Goal: Transaction & Acquisition: Download file/media

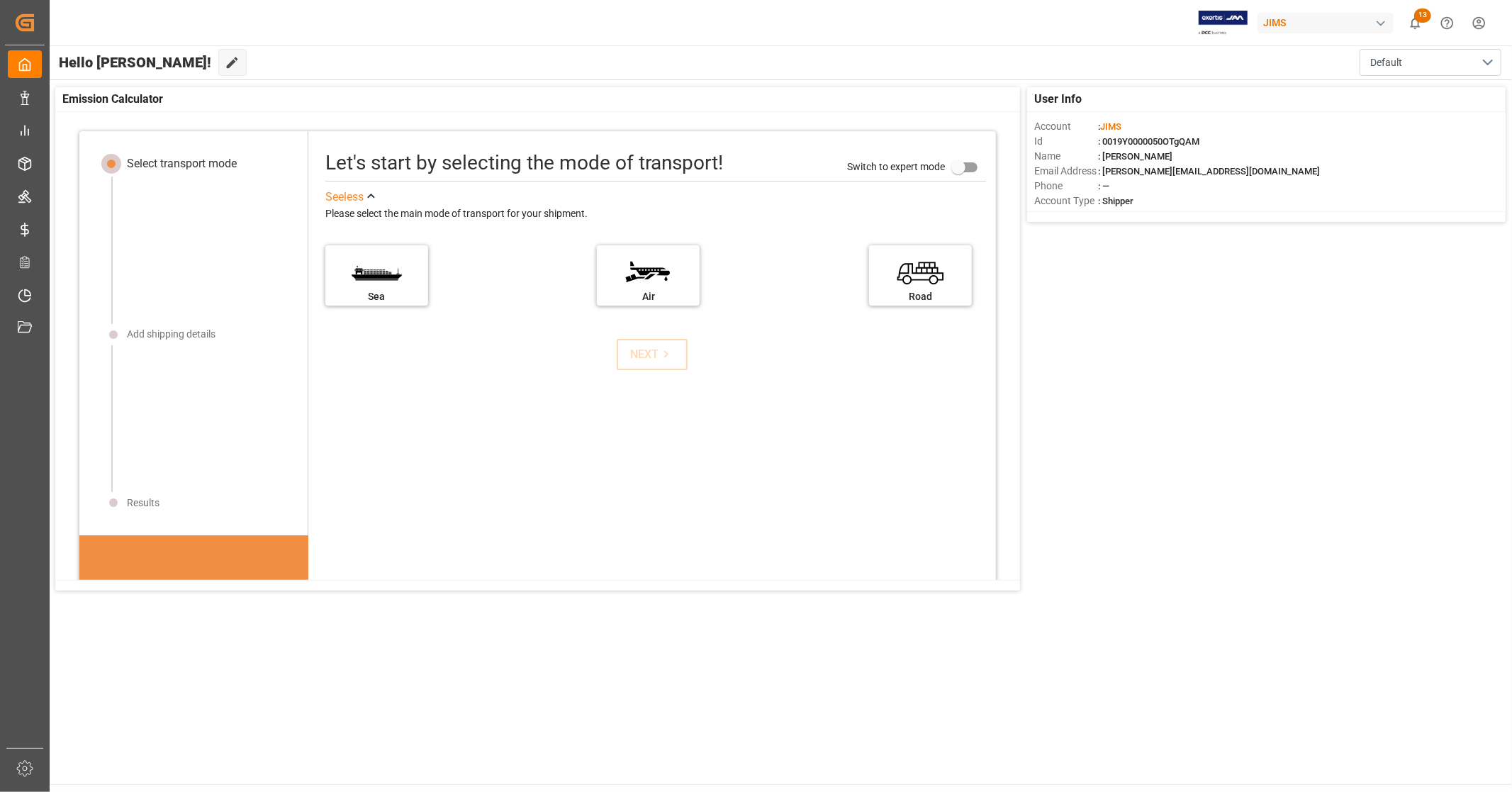
click at [500, 66] on div "Hello [PERSON_NAME]! Edit Cockpit Default" at bounding box center [779, 63] width 1464 height 34
click at [1202, 450] on div "User Info Account : [PERSON_NAME] Id : 0019Y0000050OTgQAM Name : [PERSON_NAME] …" at bounding box center [779, 338] width 1464 height 517
click at [574, 687] on main "Hello [PERSON_NAME]! Edit Cockpit Default User Info Account : [PERSON_NAME] Id …" at bounding box center [779, 414] width 1464 height 738
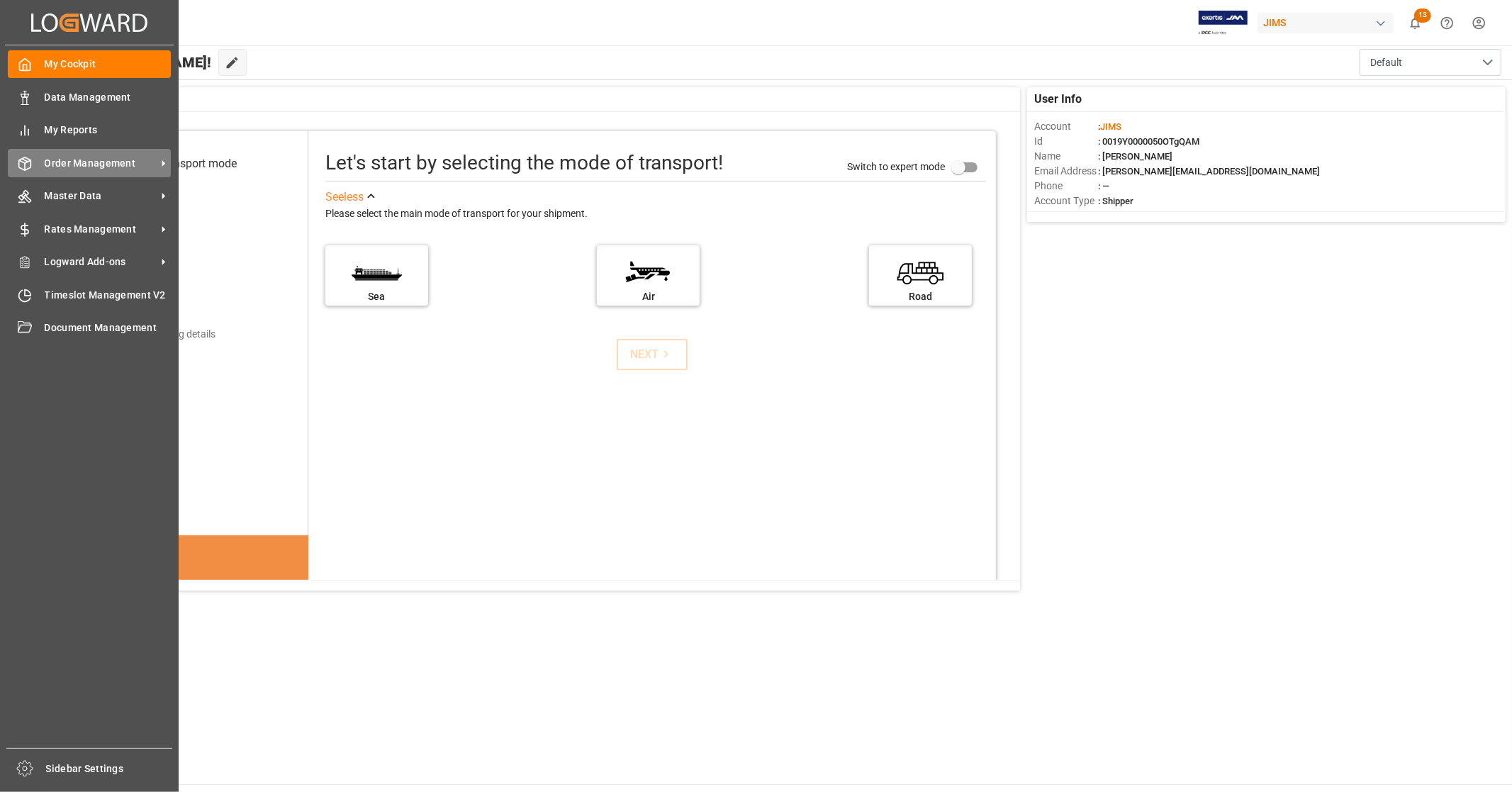
click at [95, 163] on span "Order Management" at bounding box center [101, 163] width 112 height 15
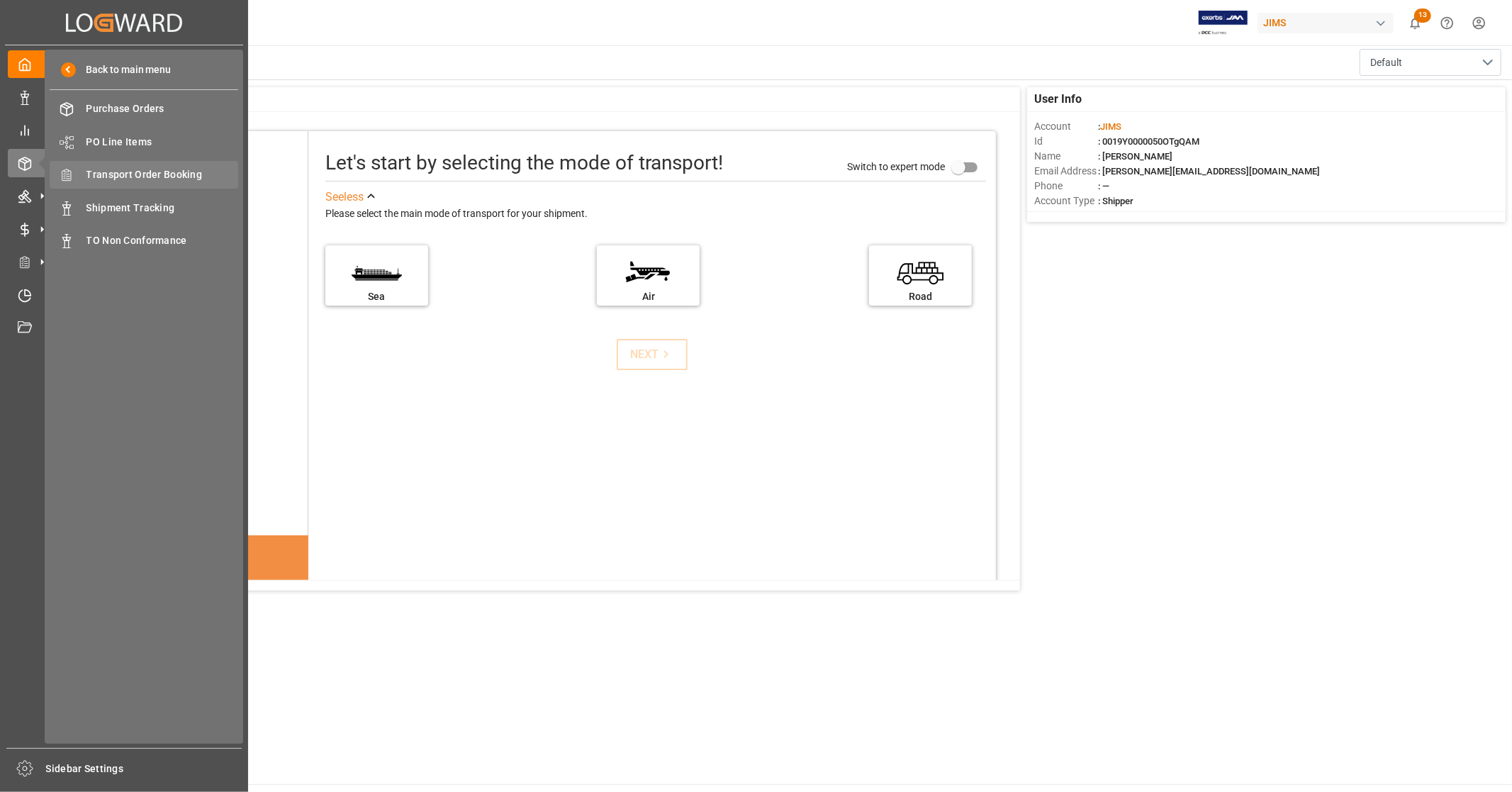
click at [190, 174] on span "Transport Order Booking" at bounding box center [162, 174] width 152 height 15
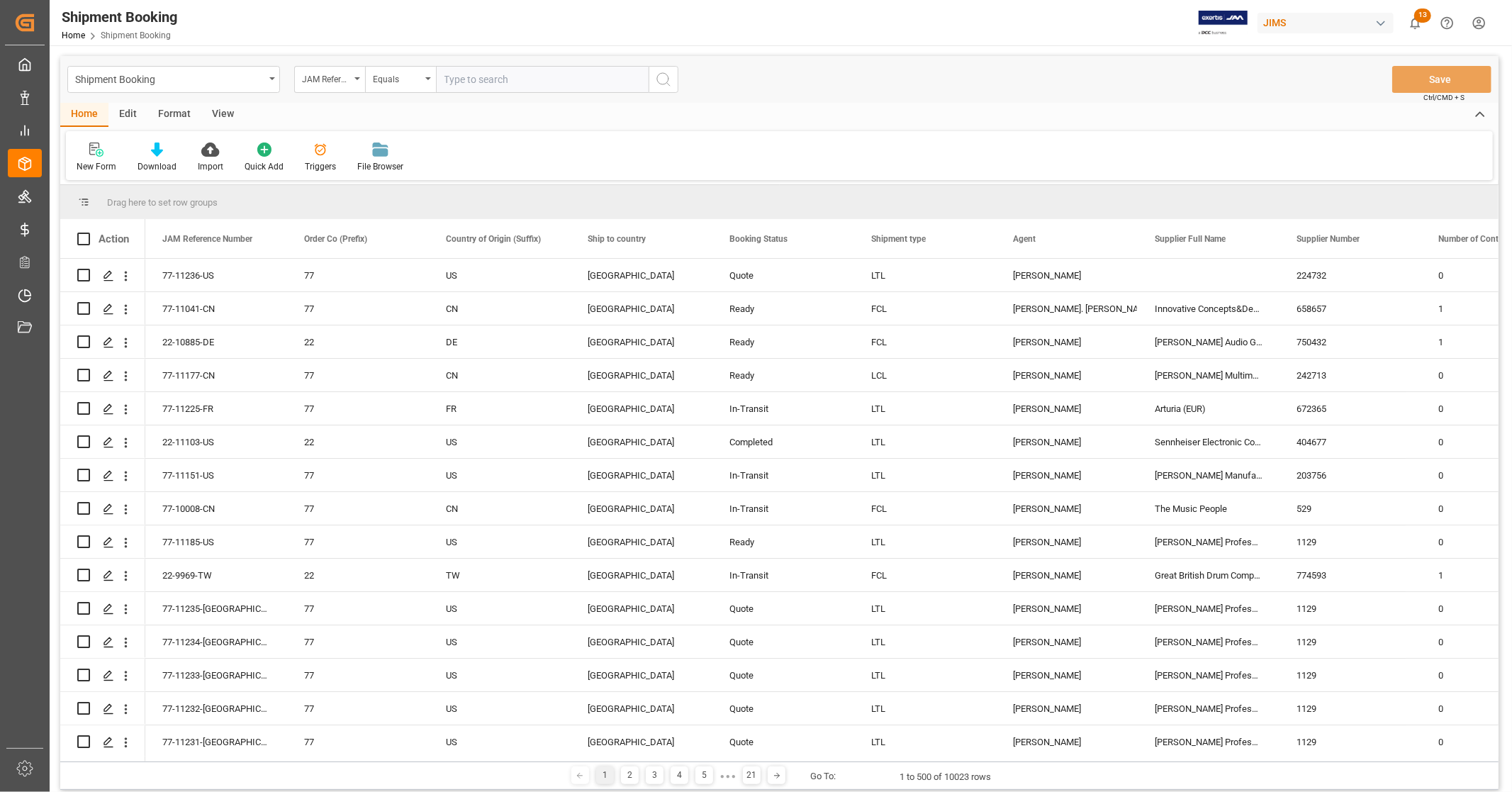
click at [215, 117] on div "View" at bounding box center [222, 115] width 43 height 24
click at [94, 156] on icon at bounding box center [91, 149] width 14 height 14
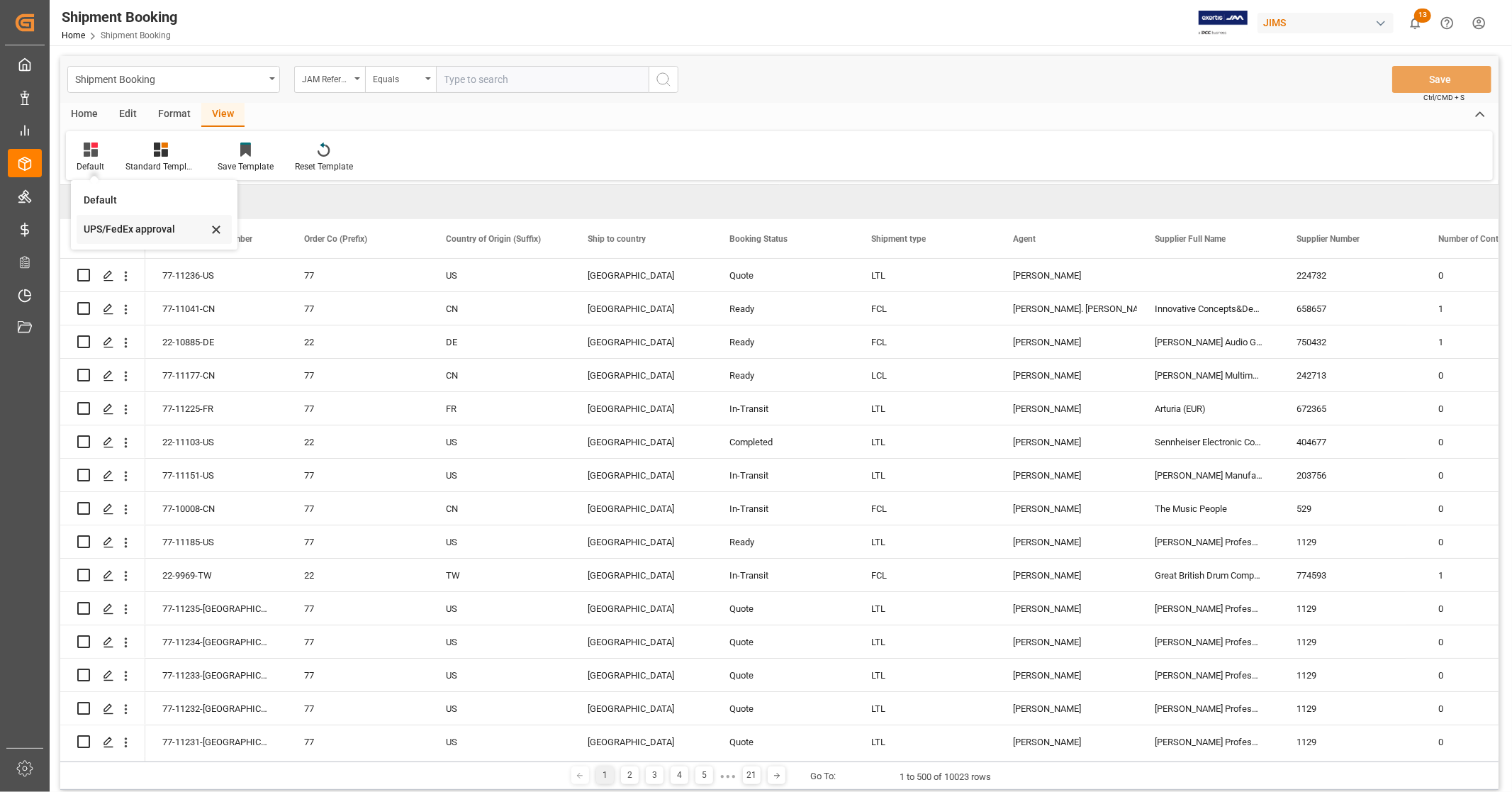
click at [116, 232] on div "UPS/FedEx approval" at bounding box center [146, 229] width 124 height 15
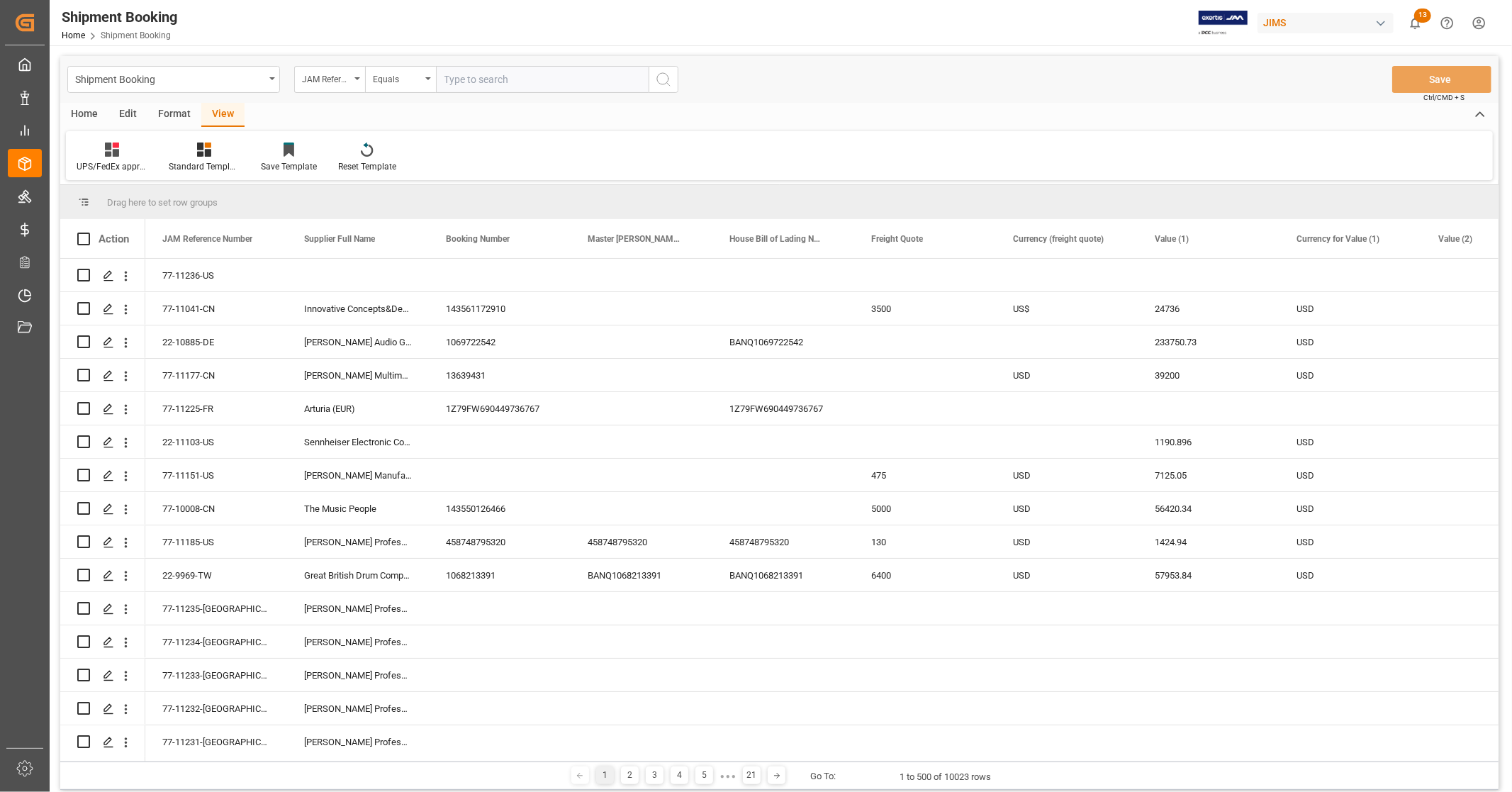
click at [96, 107] on div "Home" at bounding box center [84, 115] width 48 height 24
click at [151, 166] on div "Download" at bounding box center [156, 166] width 39 height 13
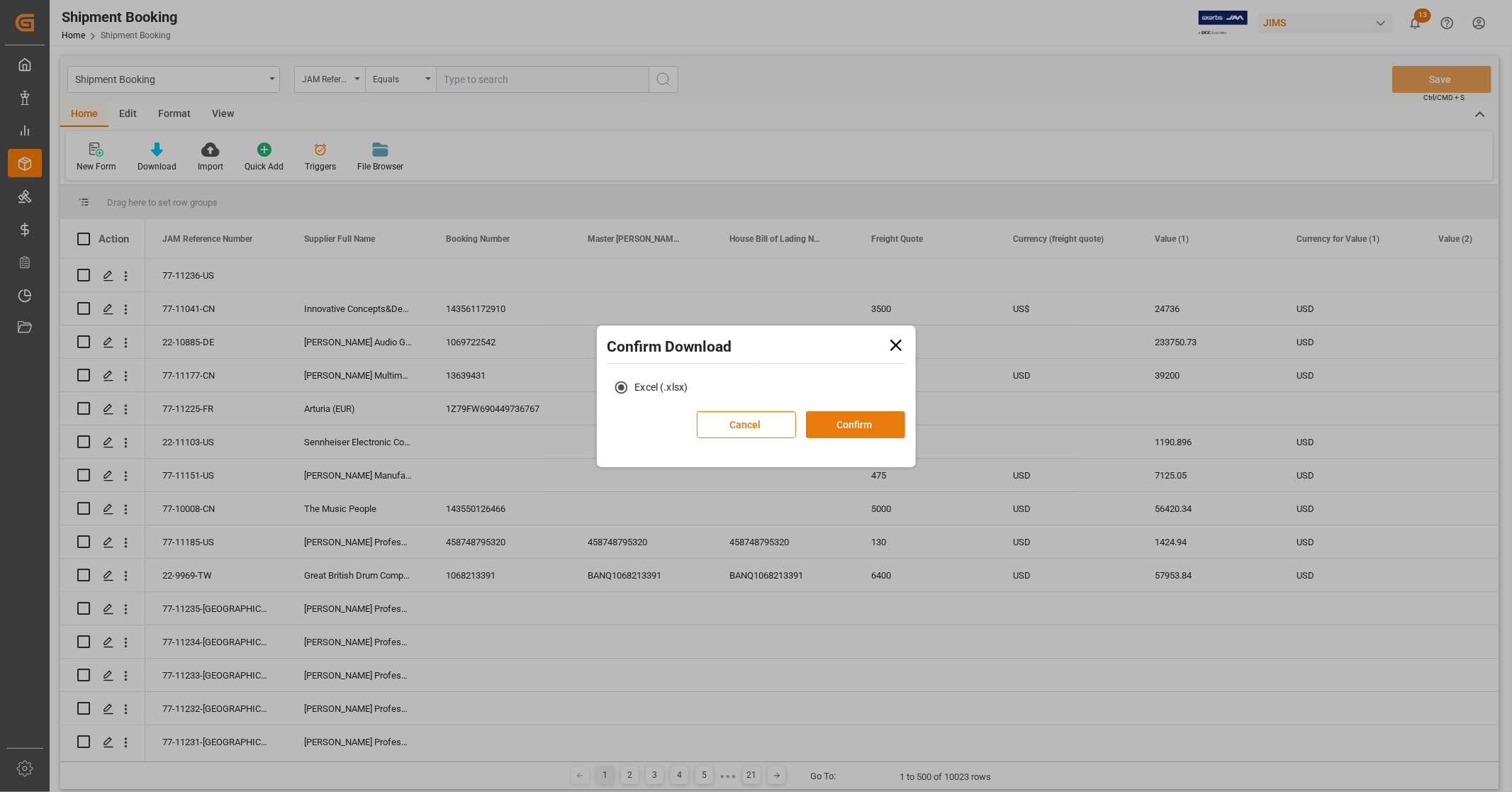
click at [845, 418] on button "Confirm" at bounding box center [856, 424] width 100 height 27
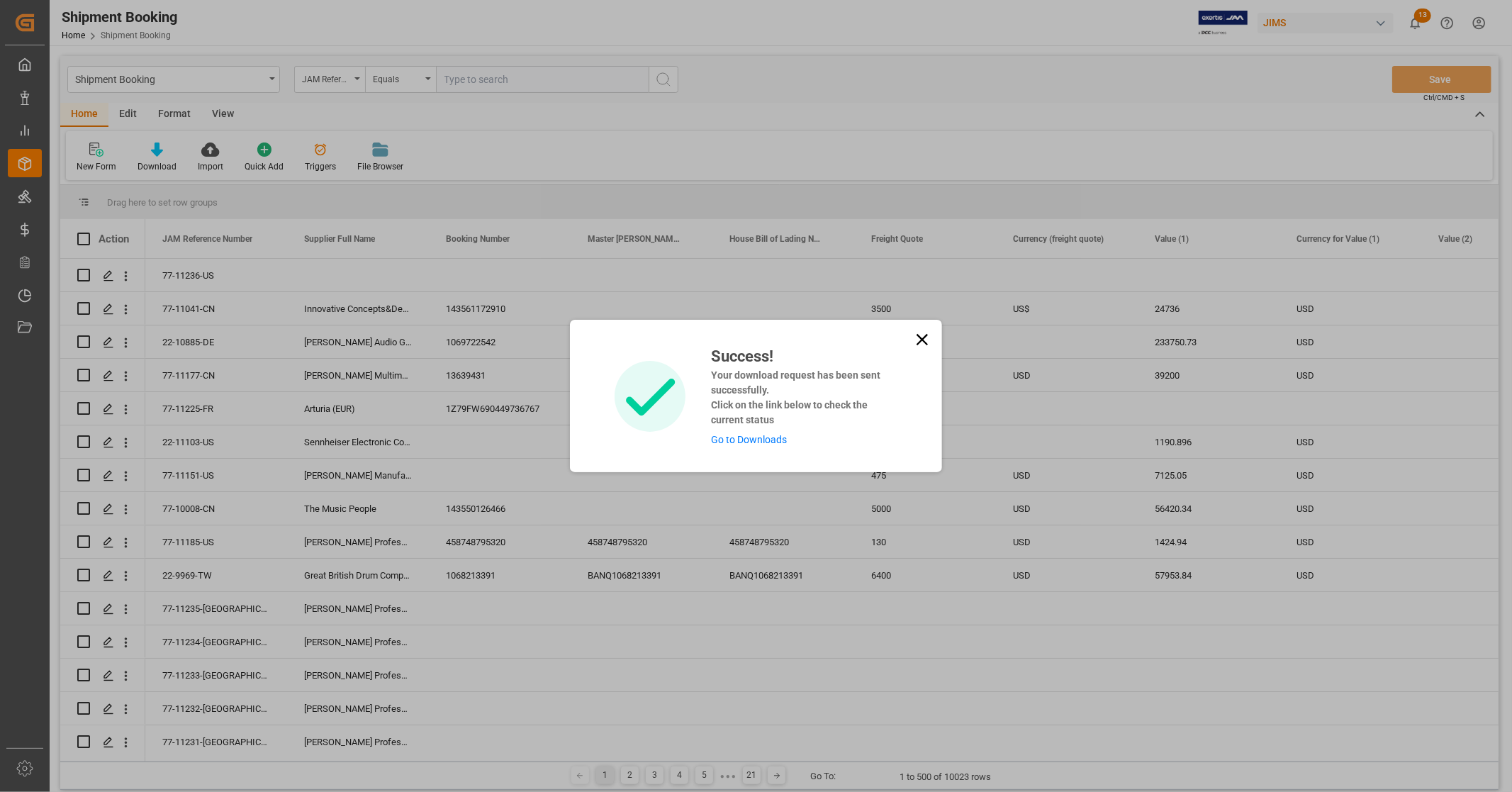
click at [749, 441] on link "Go to Downloads" at bounding box center [750, 438] width 76 height 11
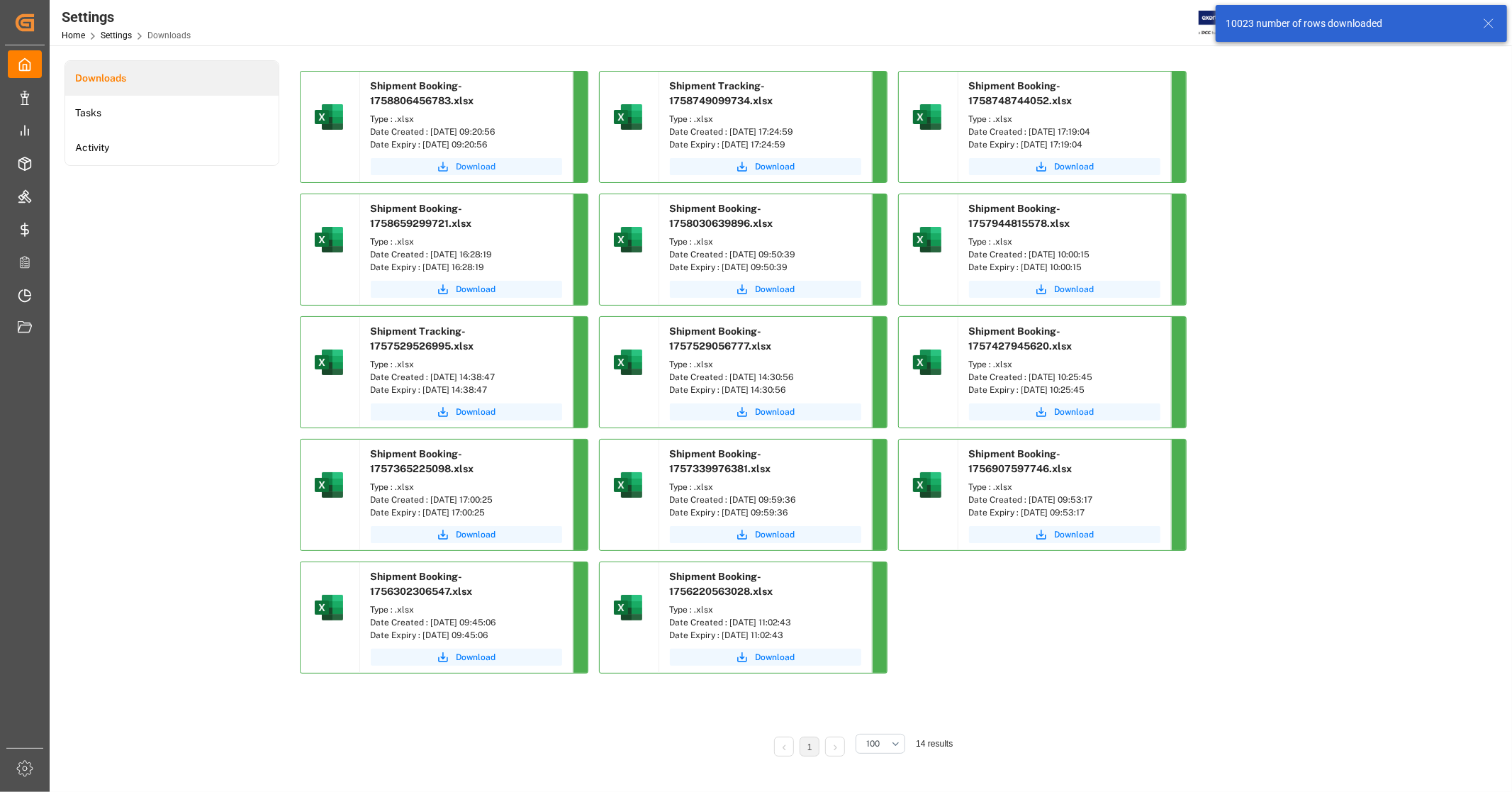
click at [472, 161] on span "Download" at bounding box center [476, 166] width 40 height 13
